Goal: Task Accomplishment & Management: Use online tool/utility

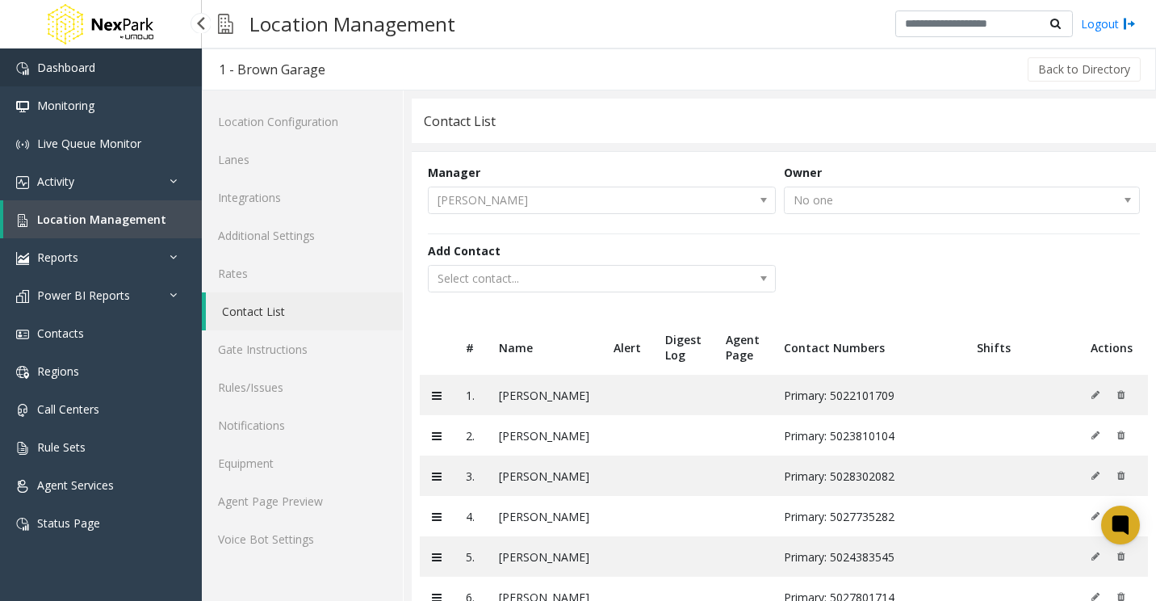
click at [95, 66] on span "Dashboard" at bounding box center [66, 67] width 58 height 15
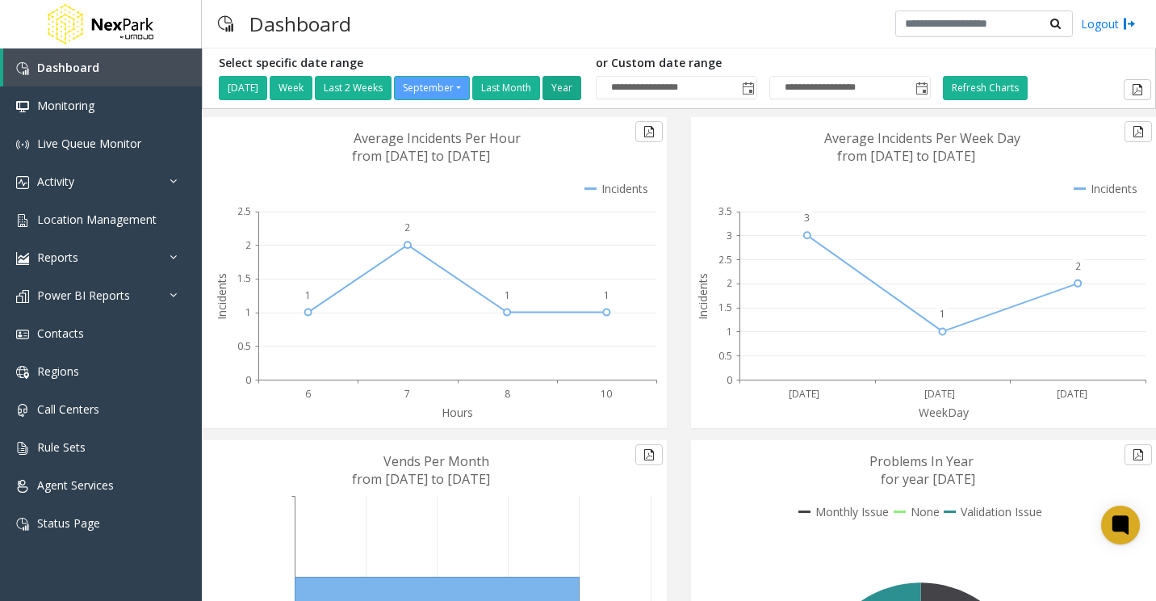
click at [575, 86] on button "Year" at bounding box center [561, 88] width 39 height 24
type input "**********"
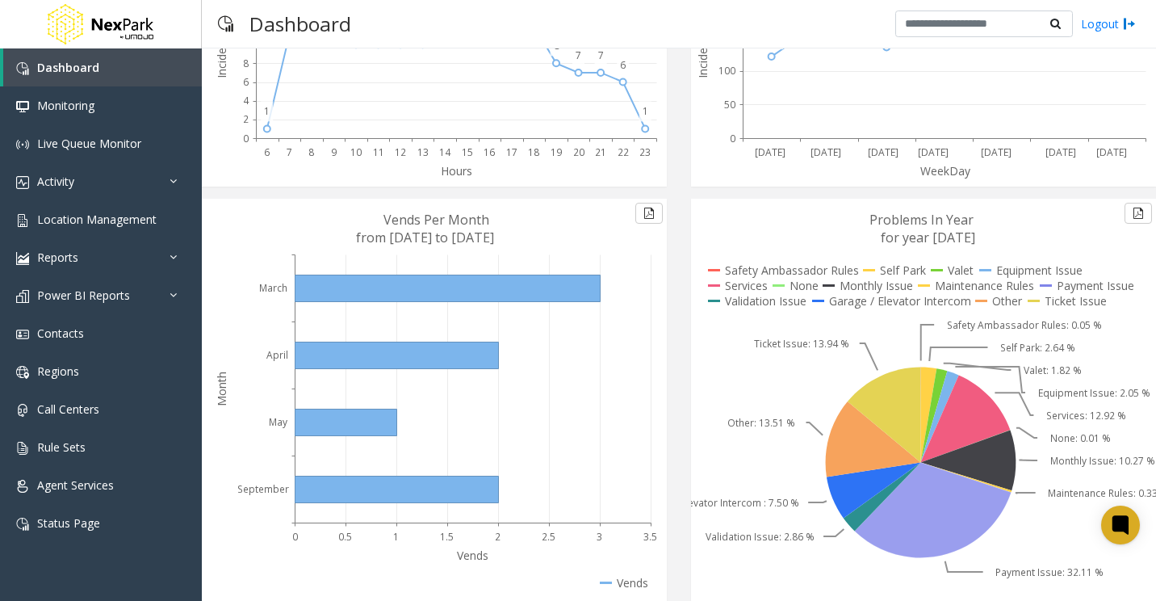
scroll to position [242, 0]
click at [928, 516] on icon at bounding box center [933, 509] width 157 height 95
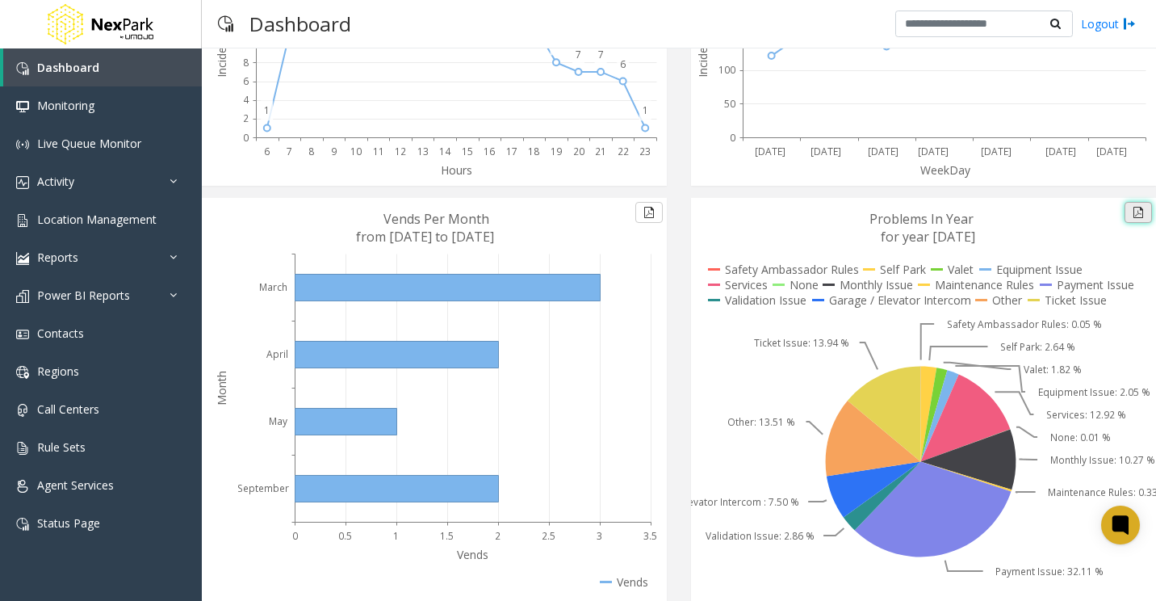
click at [1125, 215] on button at bounding box center [1138, 212] width 27 height 21
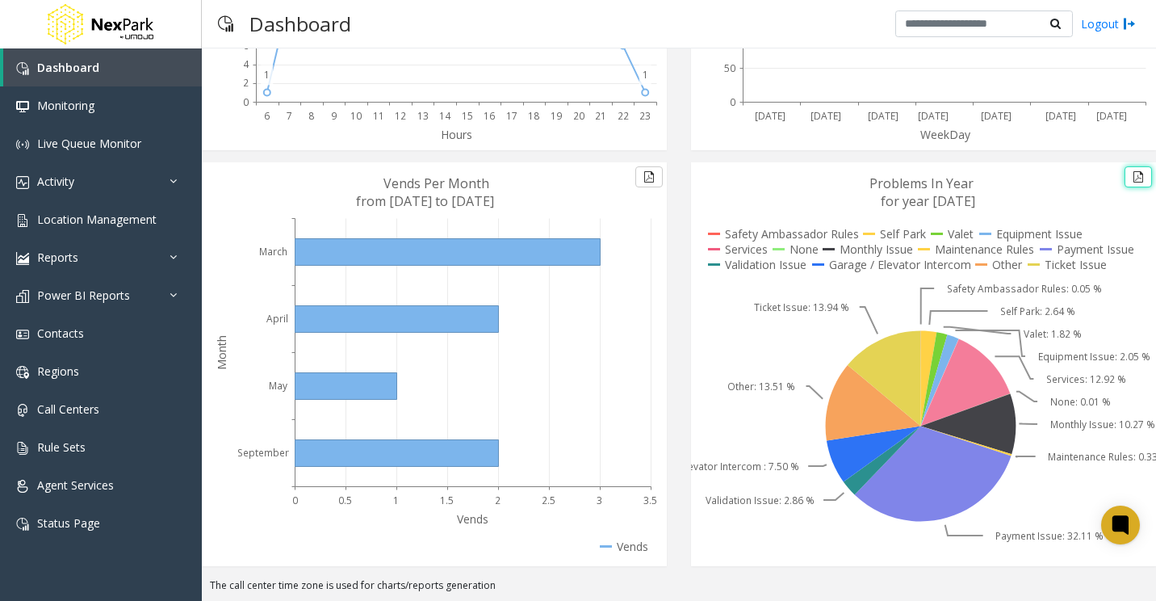
scroll to position [197, 0]
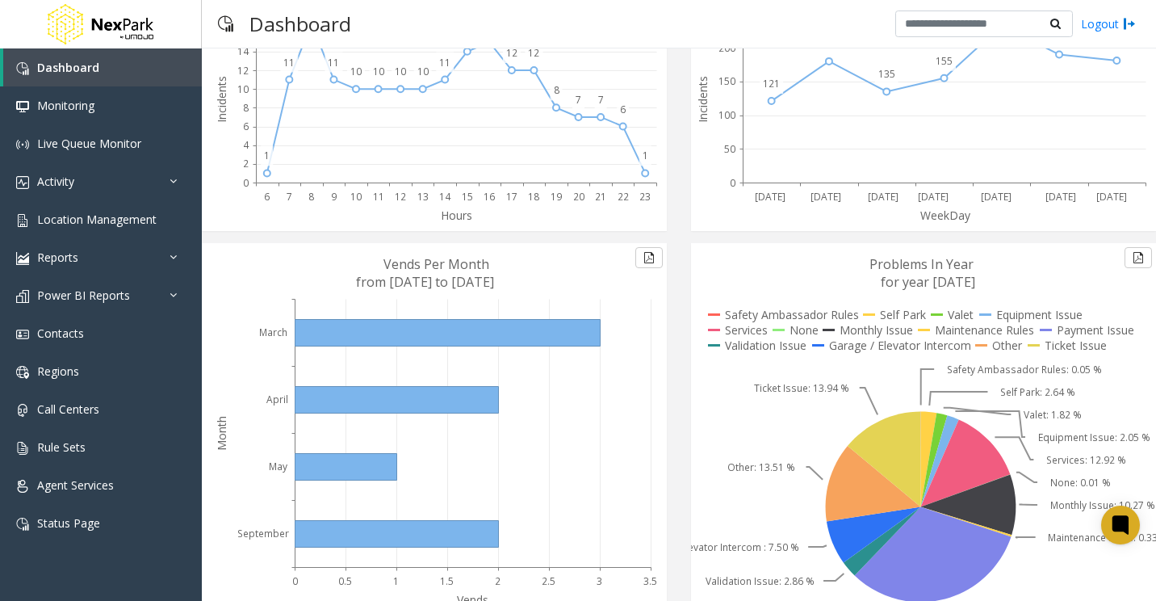
click at [945, 278] on text "for year [DATE]" at bounding box center [928, 282] width 94 height 18
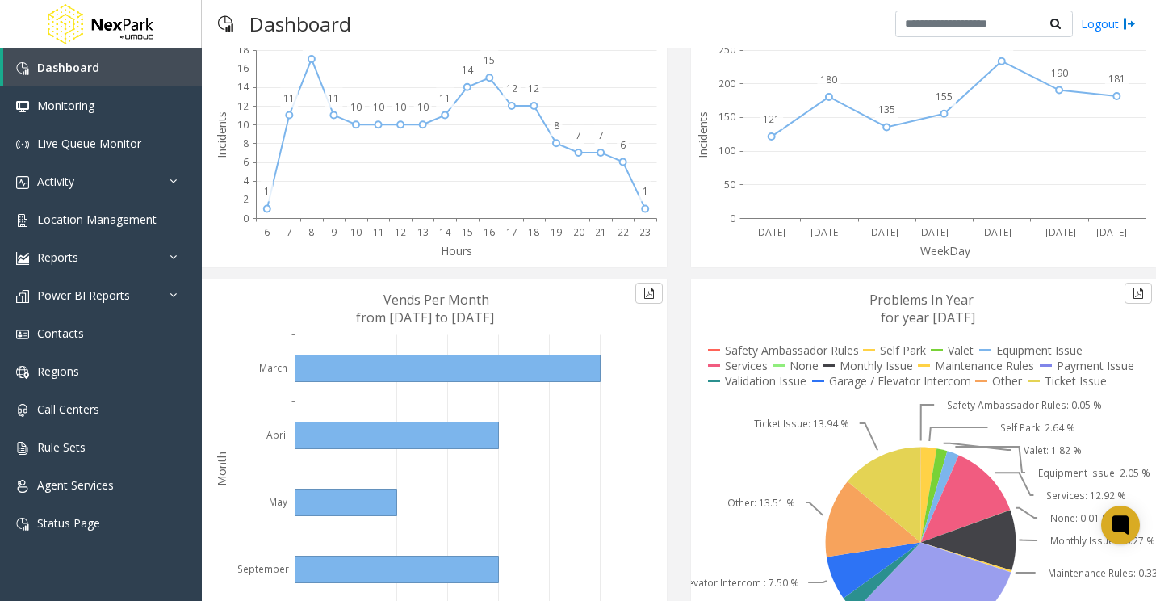
scroll to position [278, 0]
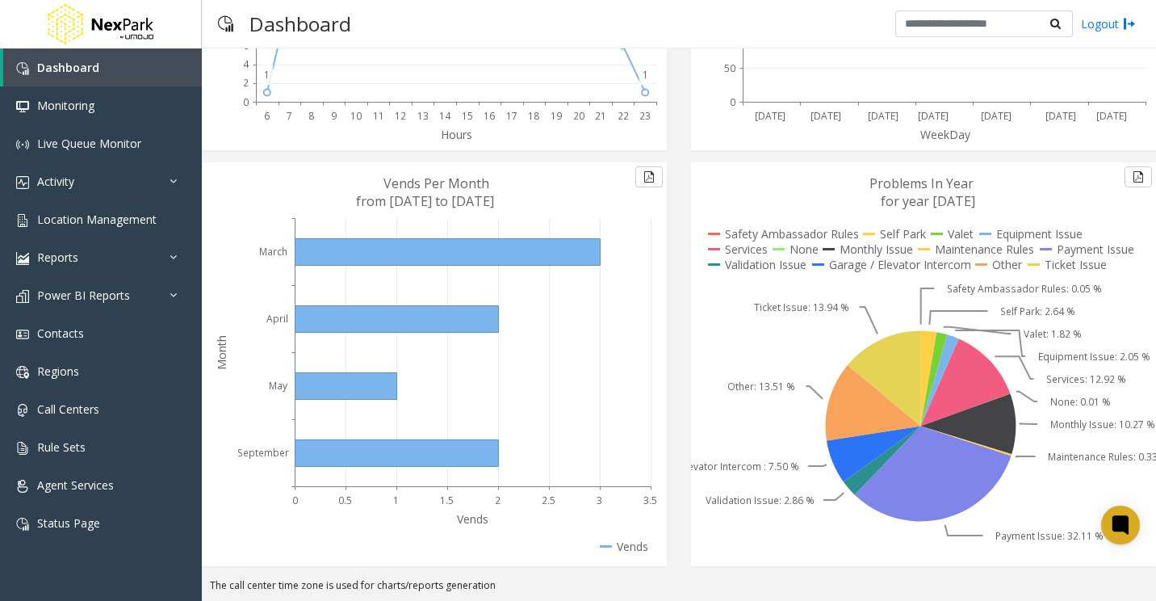
drag, startPoint x: 974, startPoint y: 193, endPoint x: 1059, endPoint y: 178, distance: 86.1
click at [1059, 178] on icon at bounding box center [920, 364] width 459 height 404
click at [1133, 173] on button at bounding box center [1138, 176] width 27 height 21
click at [143, 112] on link "Monitoring" at bounding box center [101, 105] width 202 height 38
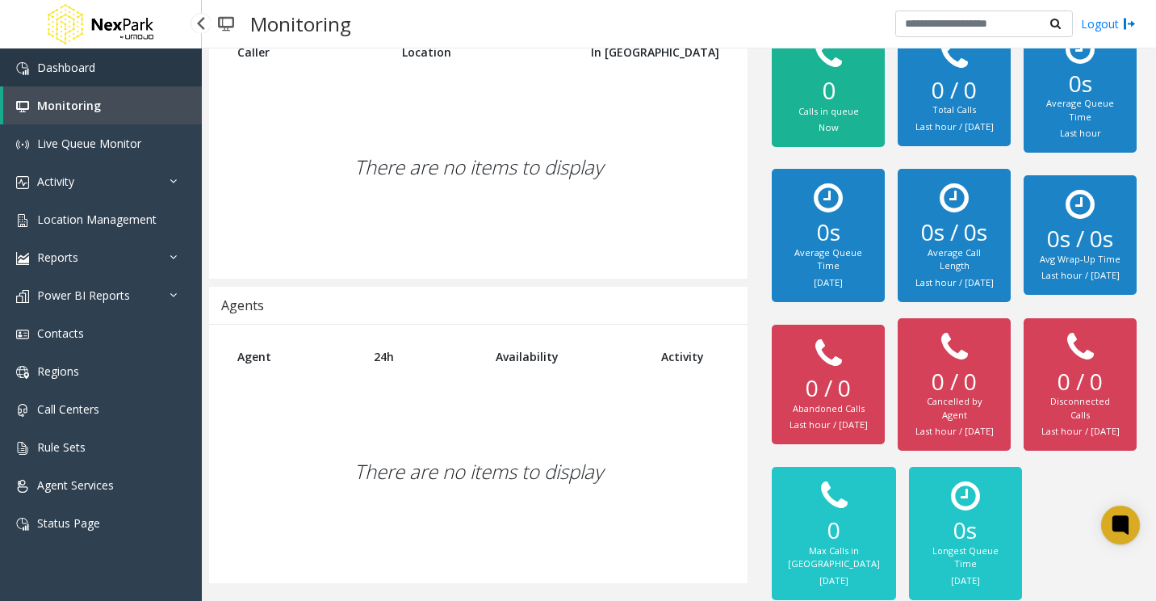
click at [64, 74] on span "Dashboard" at bounding box center [66, 67] width 58 height 15
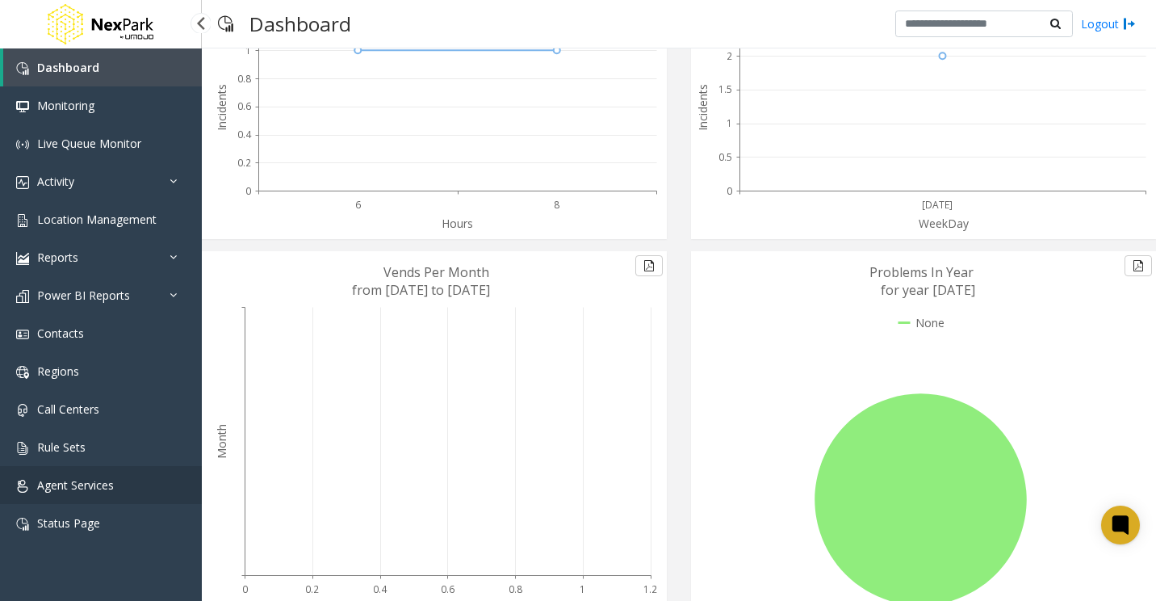
click at [111, 475] on link "Agent Services" at bounding box center [101, 485] width 202 height 38
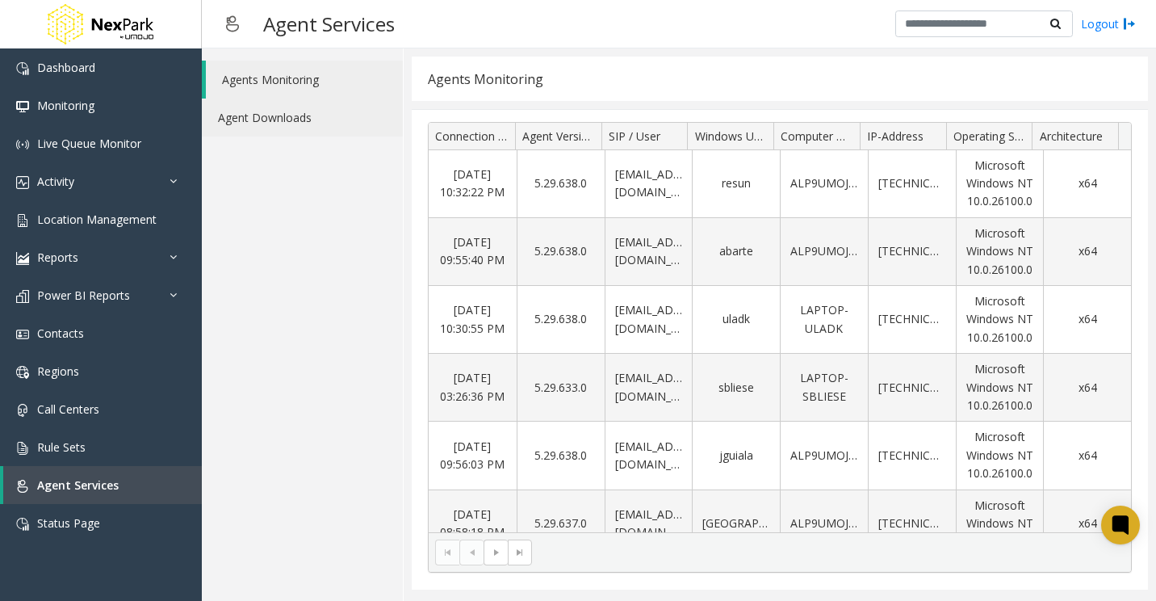
click at [274, 119] on link "Agent Downloads" at bounding box center [302, 117] width 201 height 38
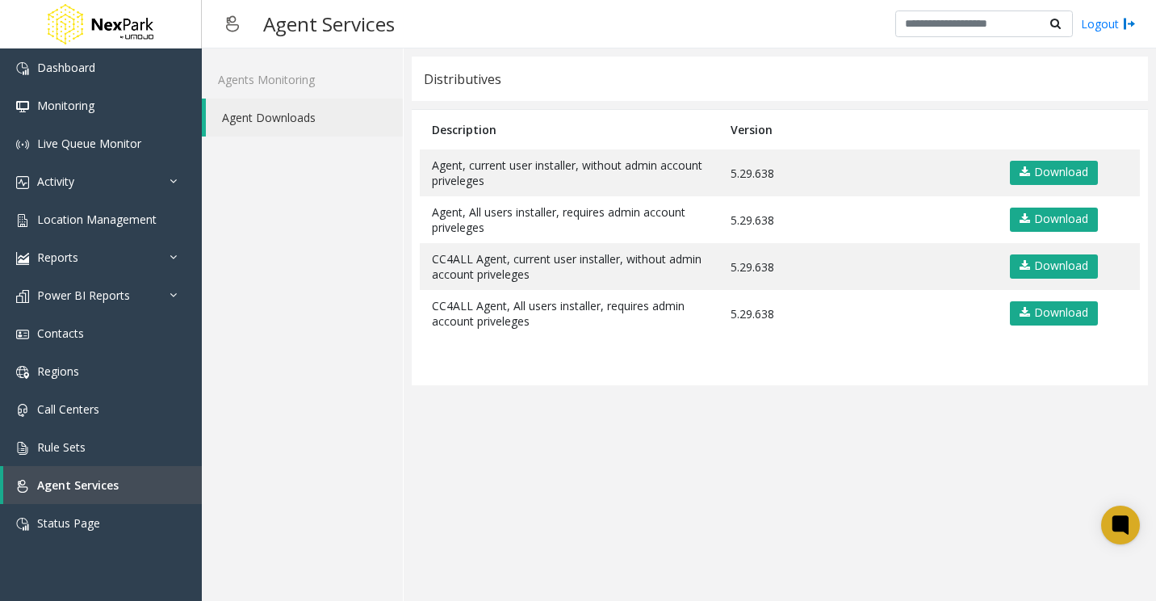
click at [819, 488] on app-distributives "Distributives Description Version Agent, current user installer, without admin …" at bounding box center [780, 325] width 736 height 536
click at [490, 517] on app-distributives "Distributives Description Version Agent, current user installer, without admin …" at bounding box center [780, 325] width 736 height 536
